Goal: Find specific page/section: Find specific page/section

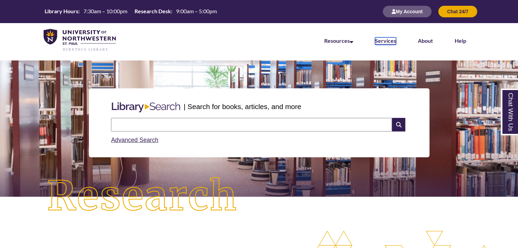
click at [375, 43] on link "Services" at bounding box center [385, 40] width 21 height 7
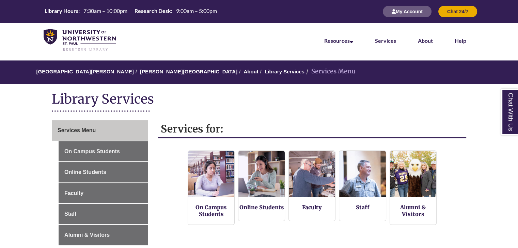
scroll to position [64, 0]
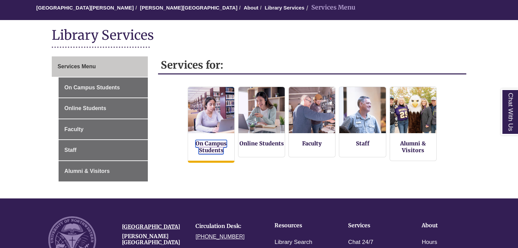
click at [200, 145] on link "On Campus Students" at bounding box center [210, 147] width 31 height 14
